Goal: Understand process/instructions: Learn how to perform a task or action

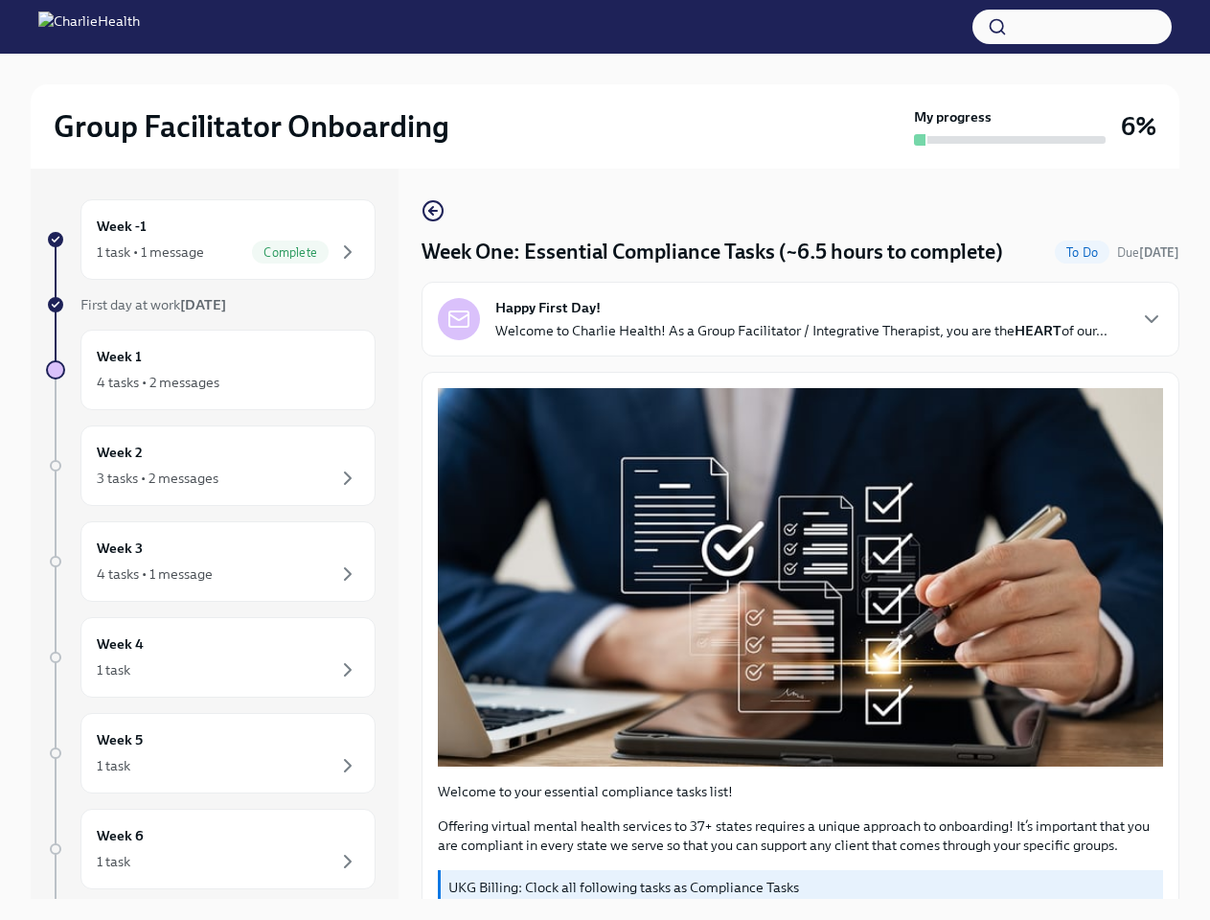
click at [604, 816] on p "Offering virtual mental health services to 37+ states requires a unique approac…" at bounding box center [800, 835] width 725 height 38
click at [1072, 27] on button "button" at bounding box center [1071, 27] width 199 height 34
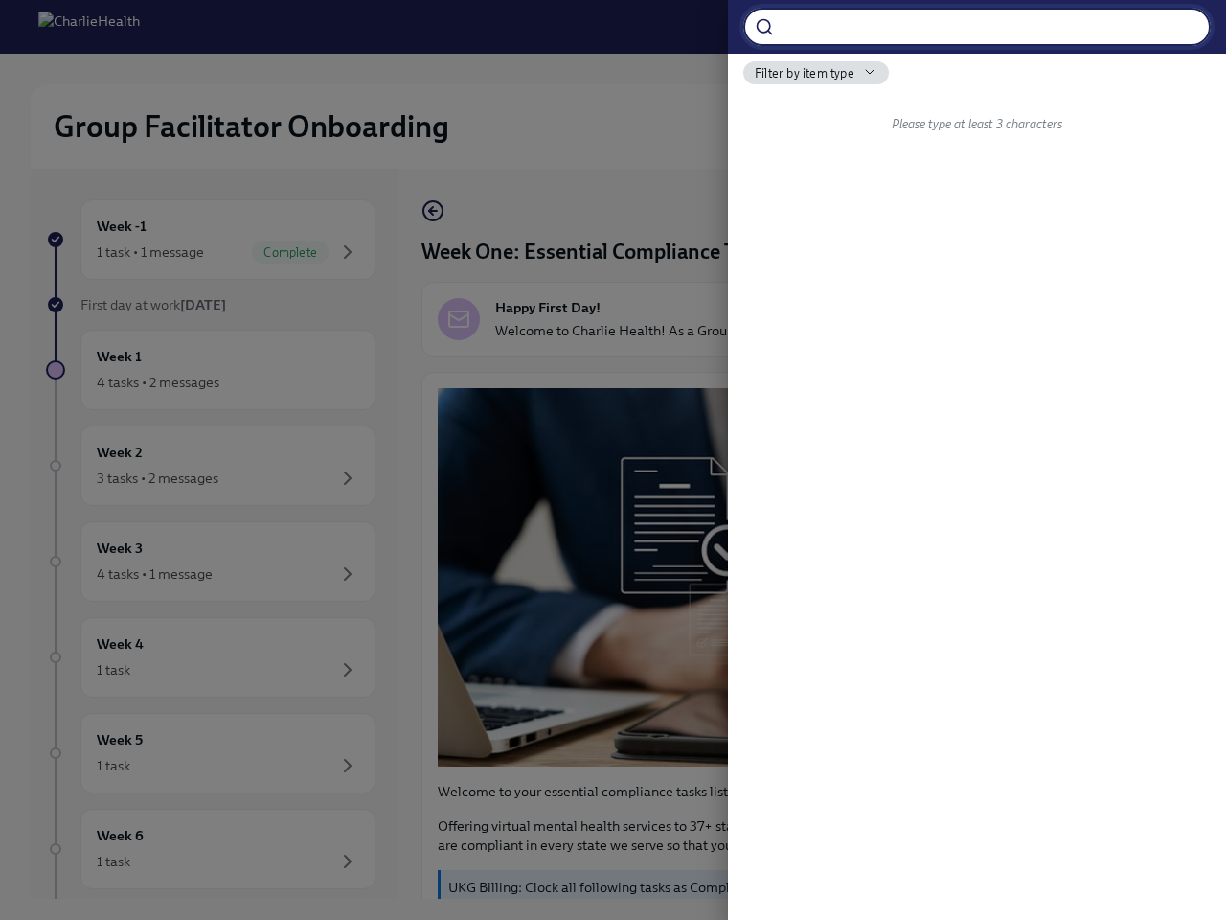
click at [219, 239] on div at bounding box center [613, 460] width 1226 height 920
